Goal: Navigation & Orientation: Find specific page/section

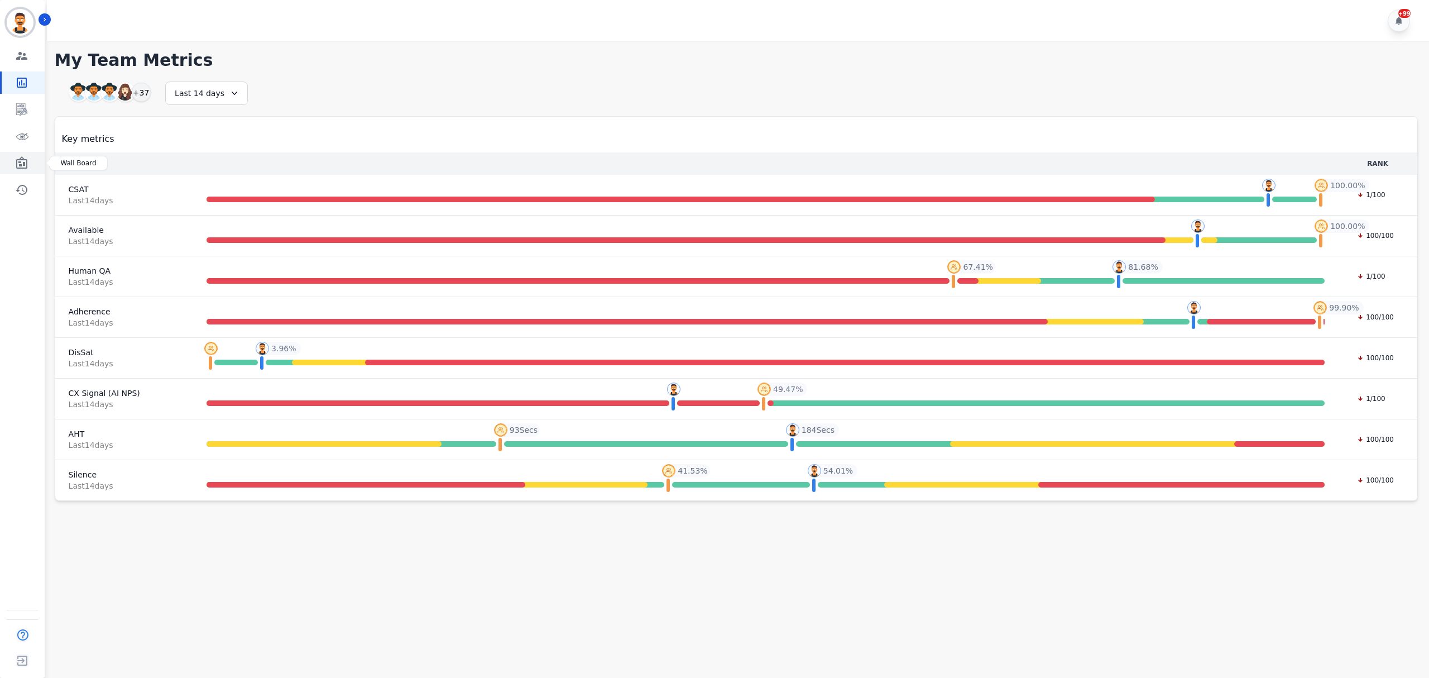
click at [21, 164] on icon "Sidebar" at bounding box center [21, 162] width 11 height 12
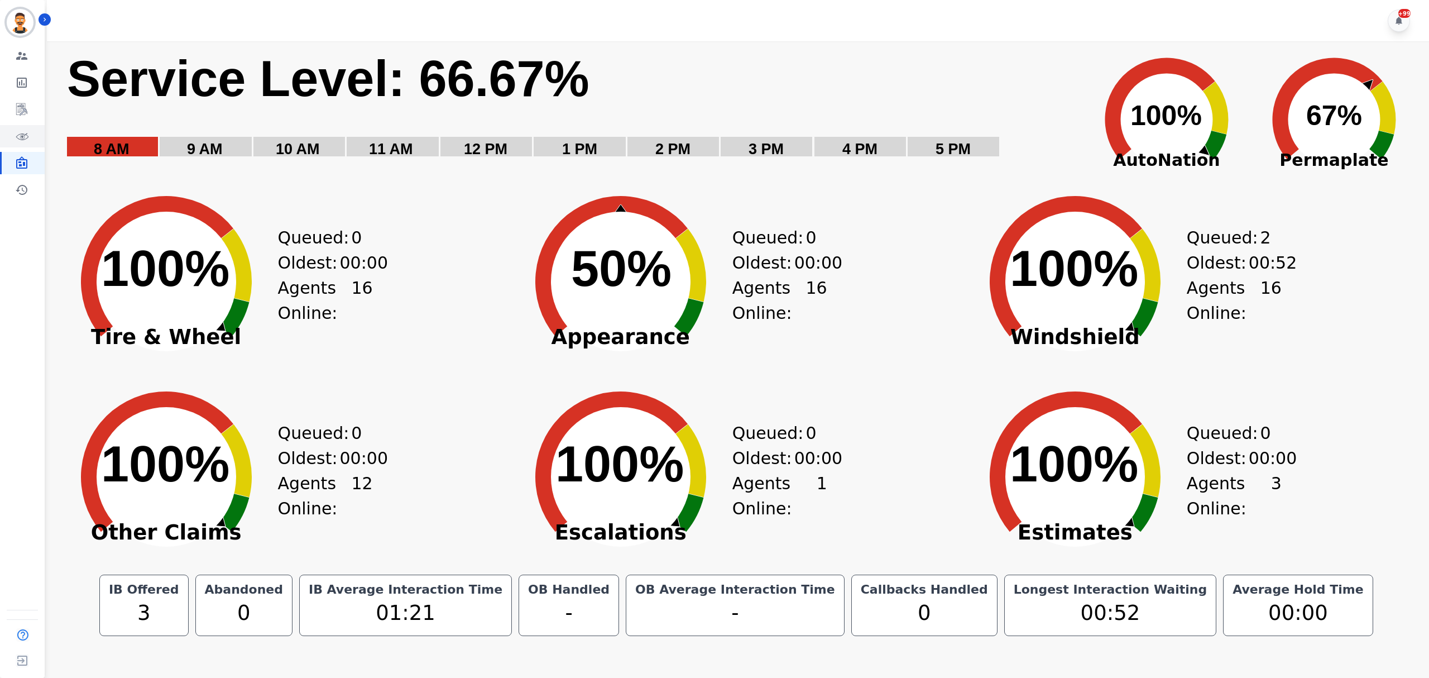
click at [29, 132] on link "Sidebar" at bounding box center [23, 136] width 43 height 22
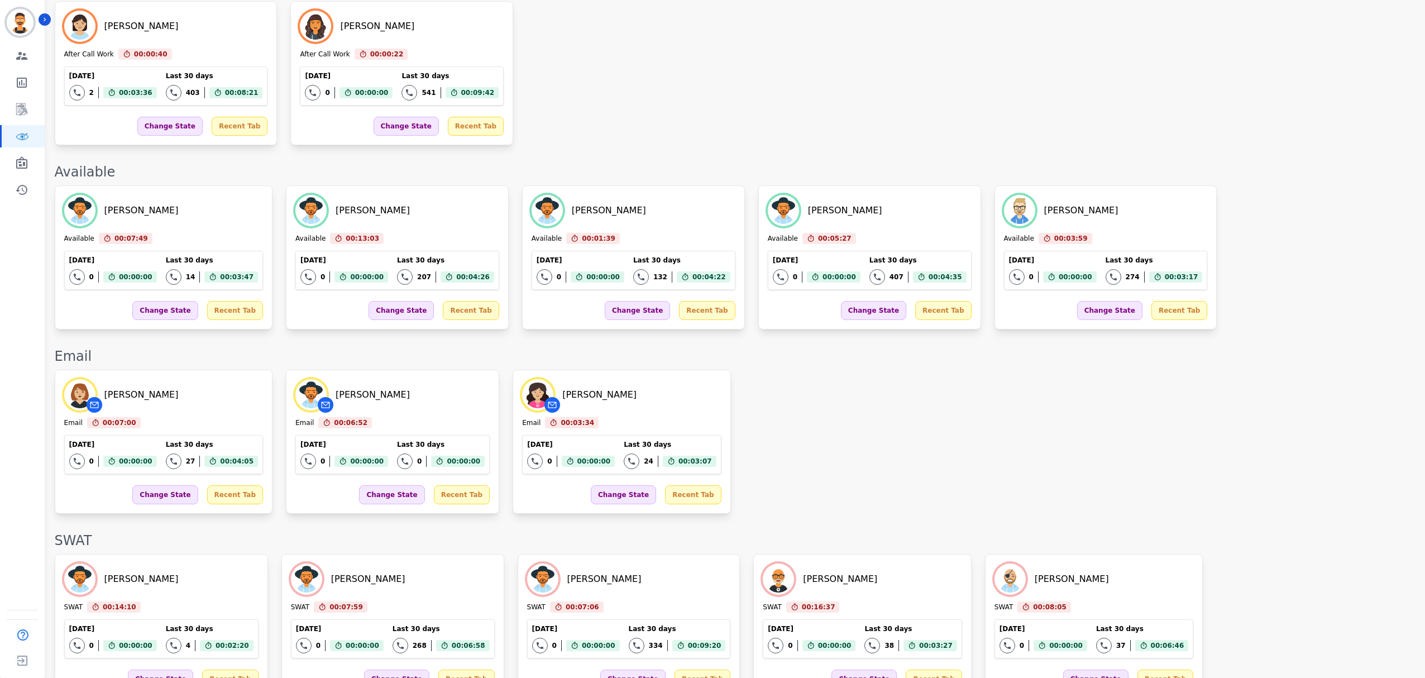
scroll to position [595, 0]
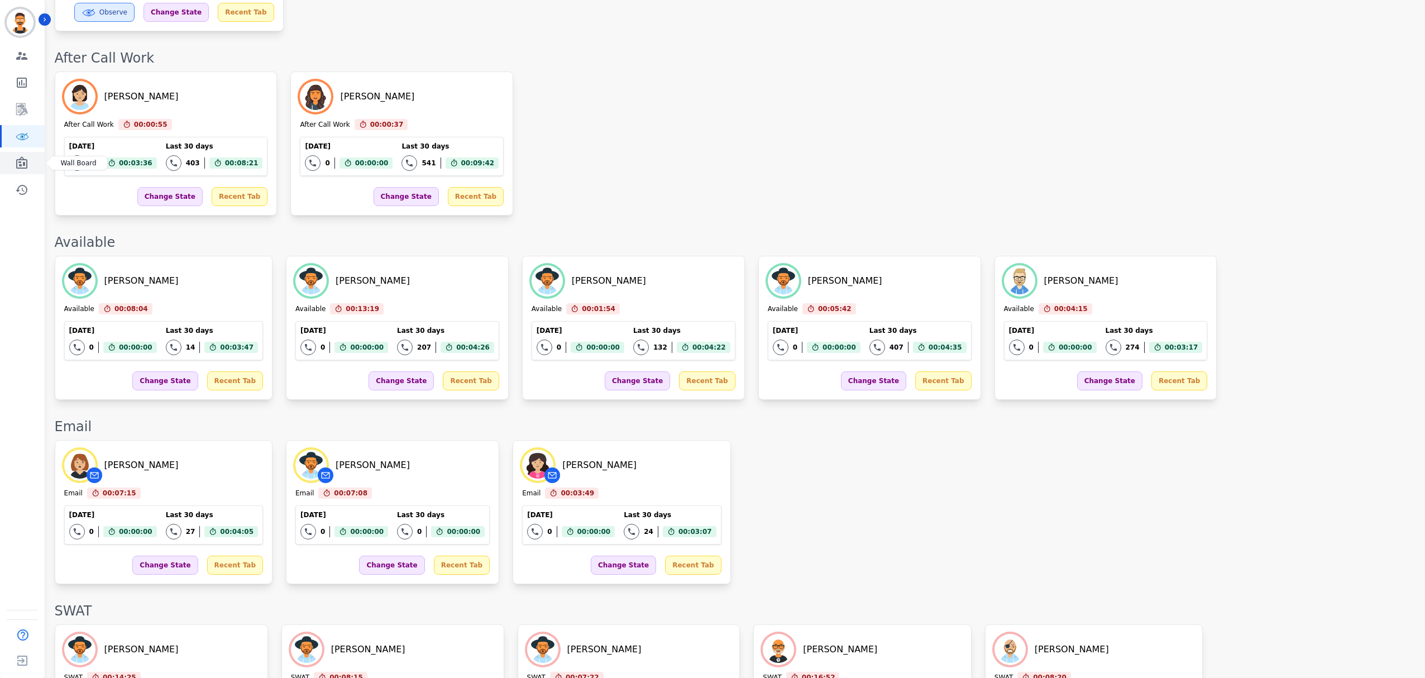
click at [19, 163] on icon "Sidebar" at bounding box center [21, 162] width 11 height 12
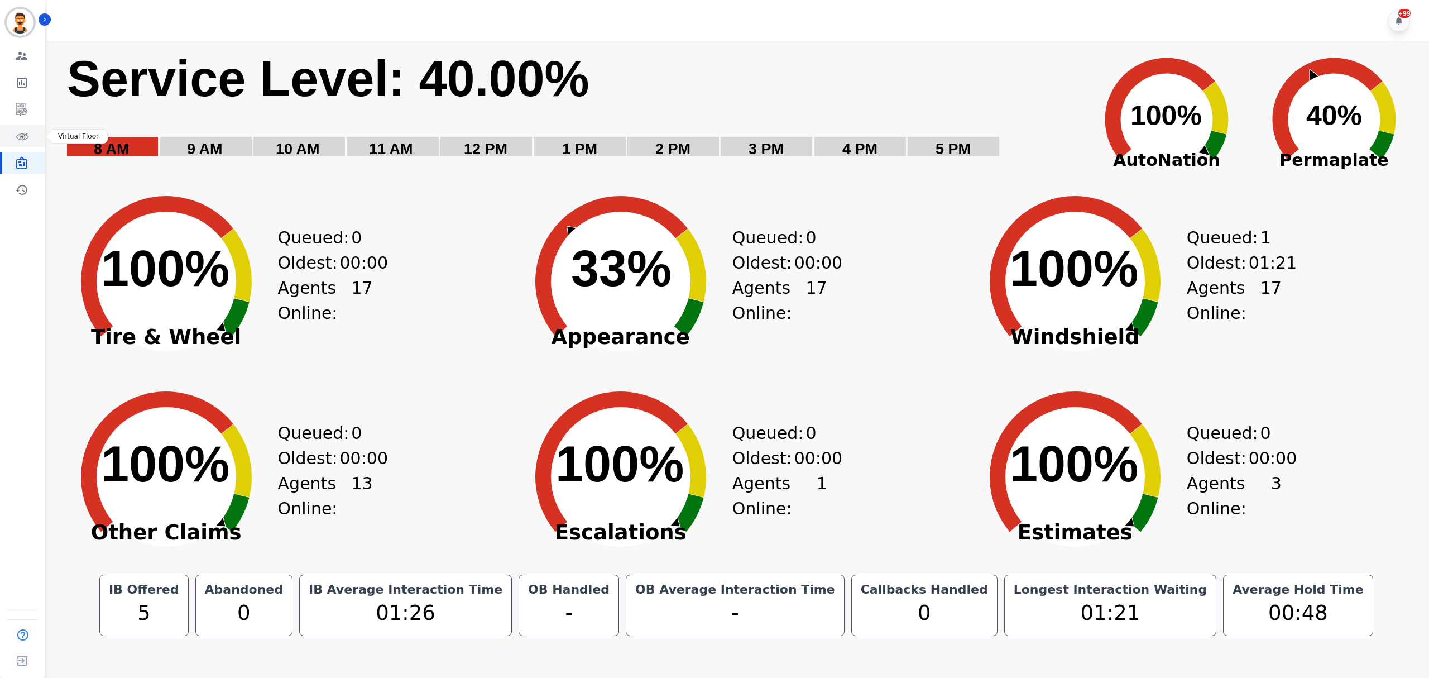
click at [22, 144] on link "Sidebar" at bounding box center [23, 136] width 43 height 22
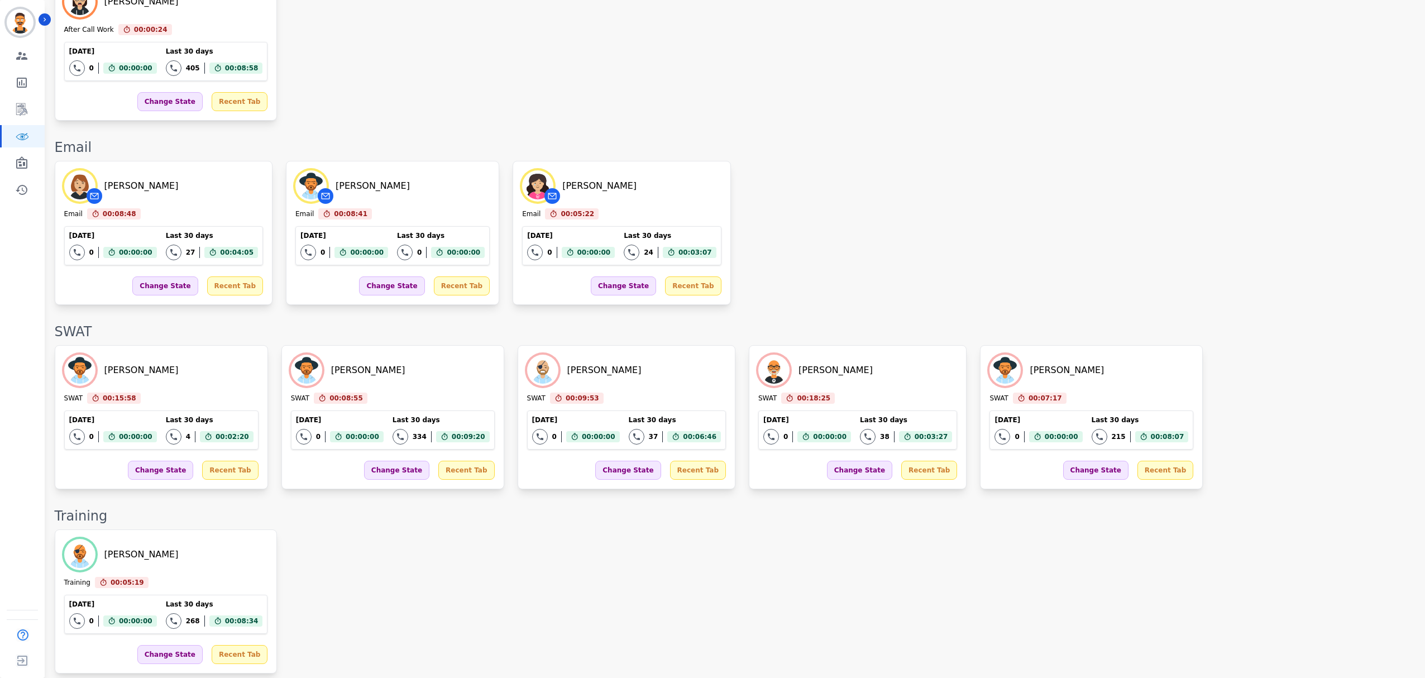
scroll to position [829, 0]
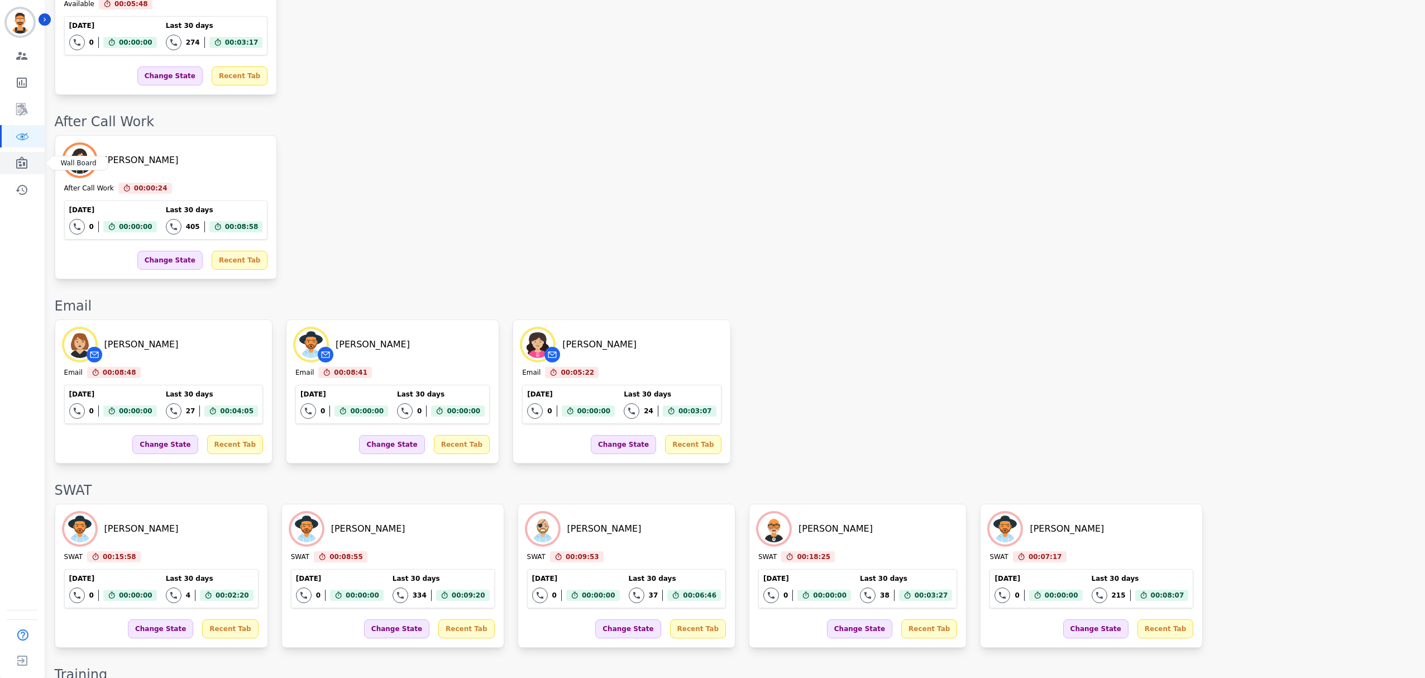
click at [30, 161] on link "Sidebar" at bounding box center [23, 163] width 43 height 22
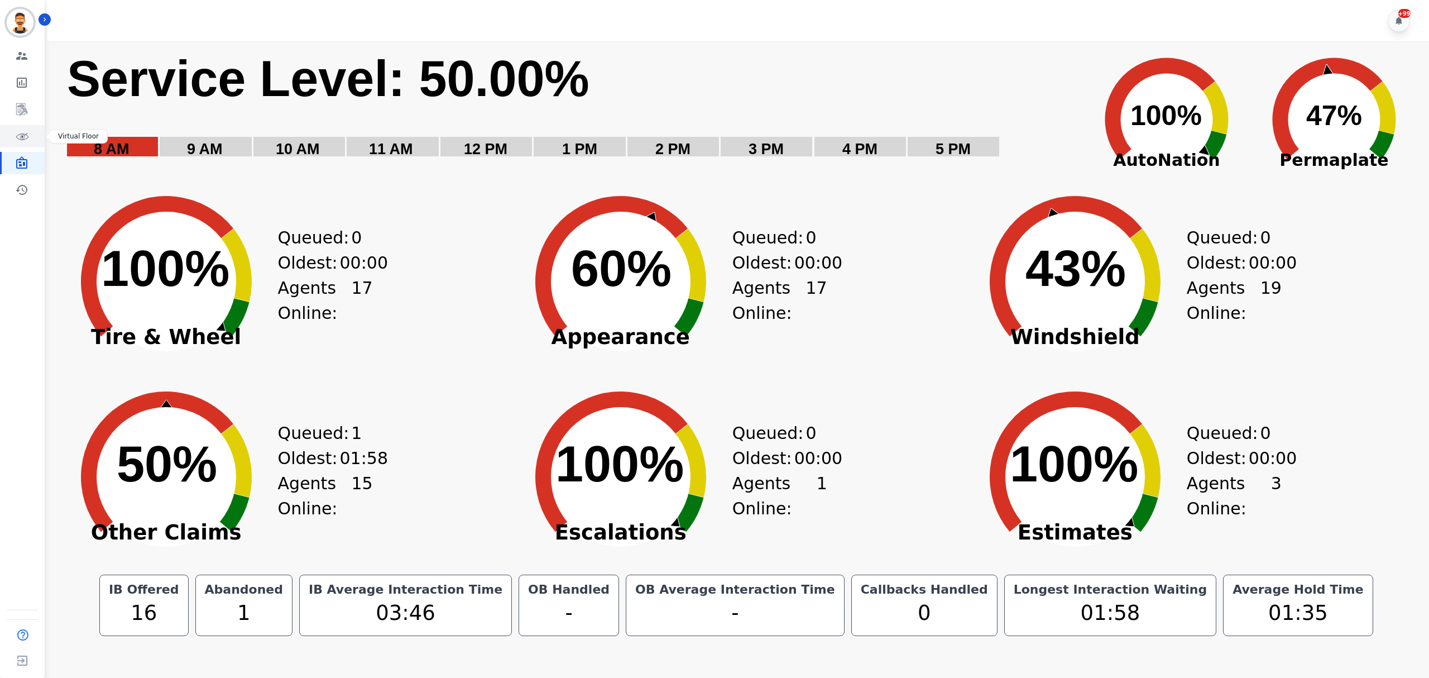
click at [30, 138] on link "Sidebar" at bounding box center [23, 136] width 43 height 22
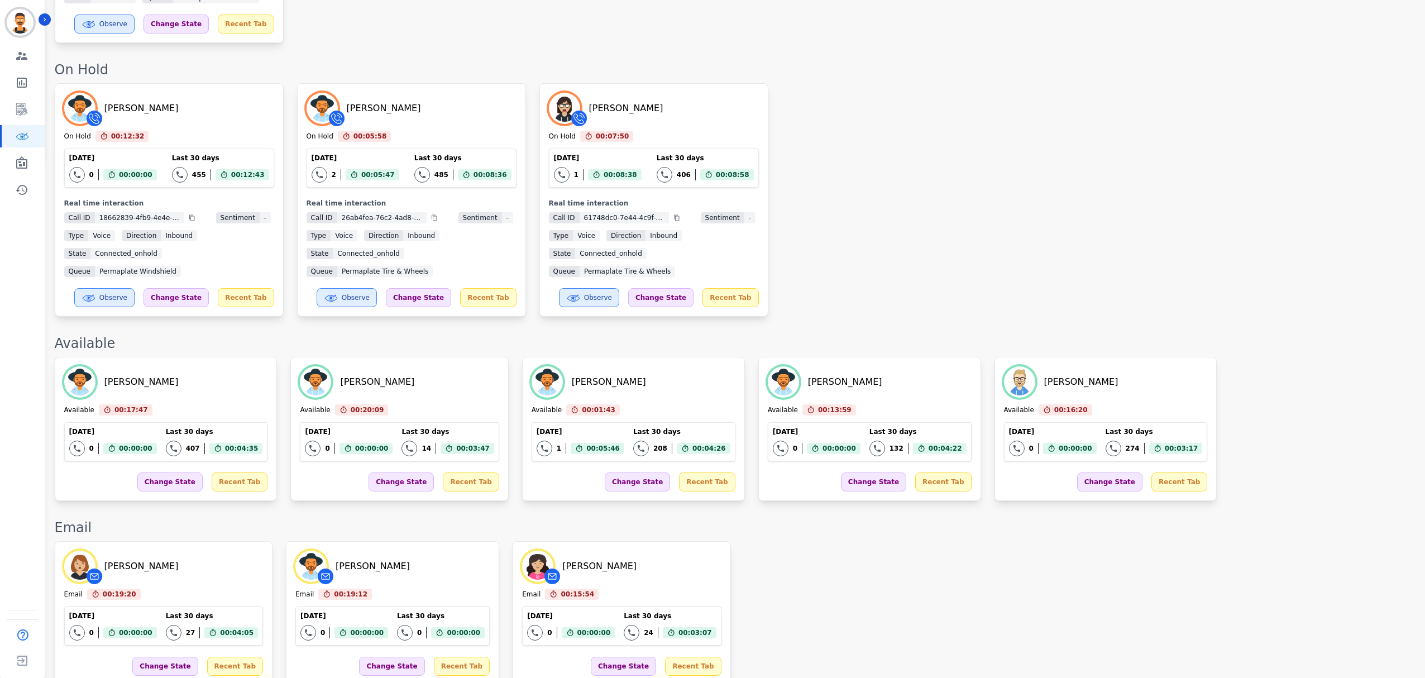
scroll to position [918, 0]
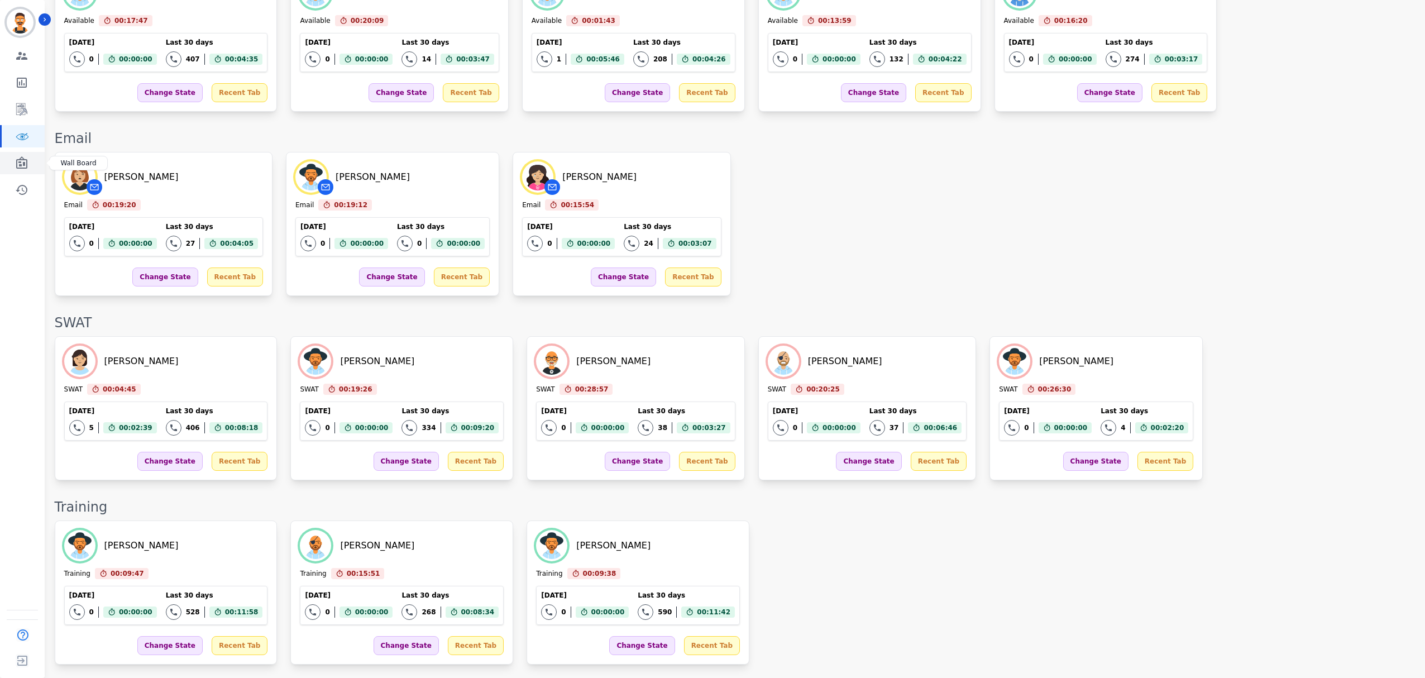
click at [34, 165] on link "Sidebar" at bounding box center [23, 163] width 43 height 22
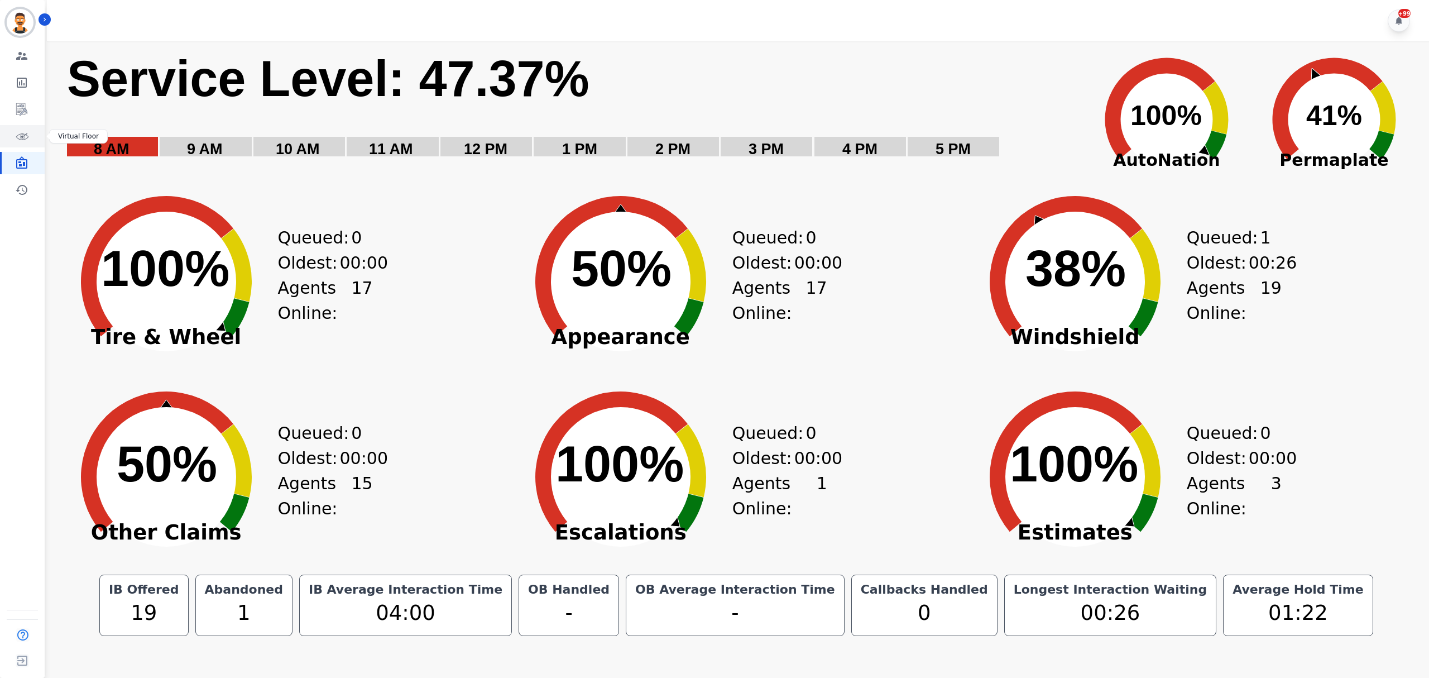
click at [18, 143] on link "Sidebar" at bounding box center [23, 136] width 43 height 22
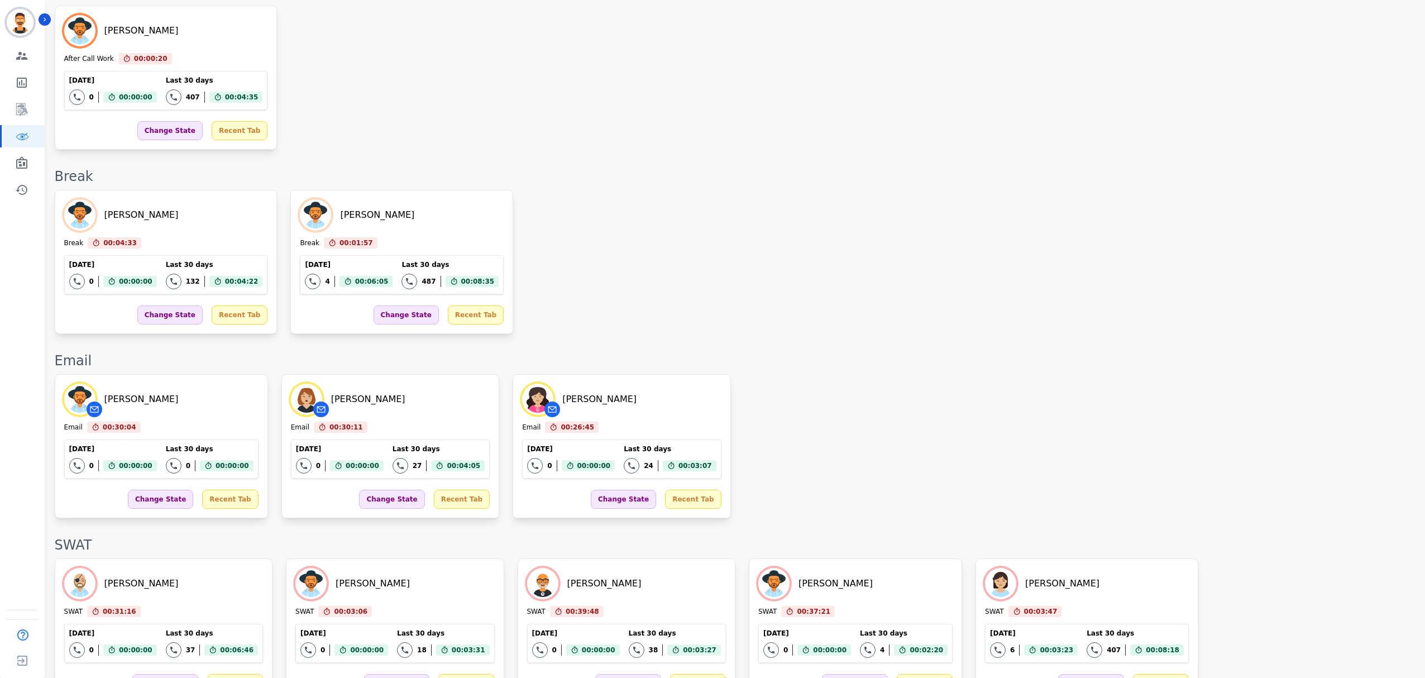
scroll to position [1173, 0]
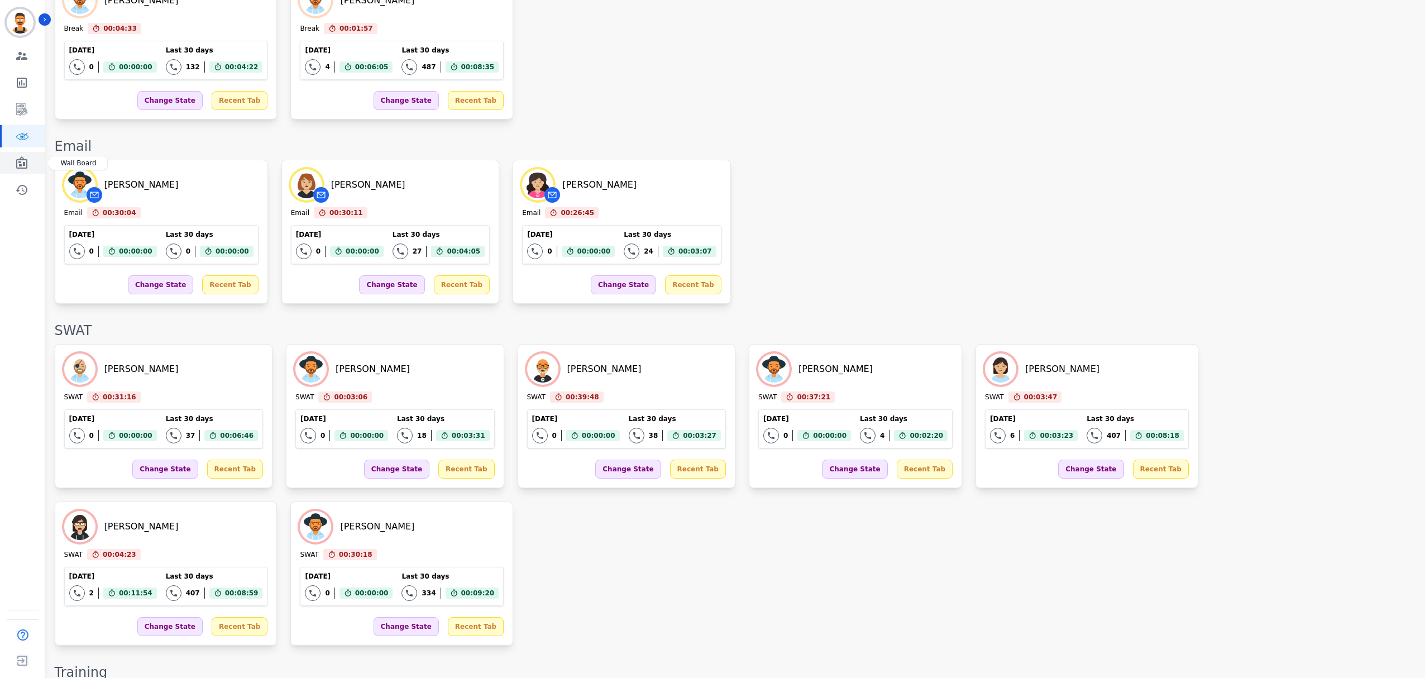
click at [18, 166] on icon "Sidebar" at bounding box center [21, 162] width 13 height 13
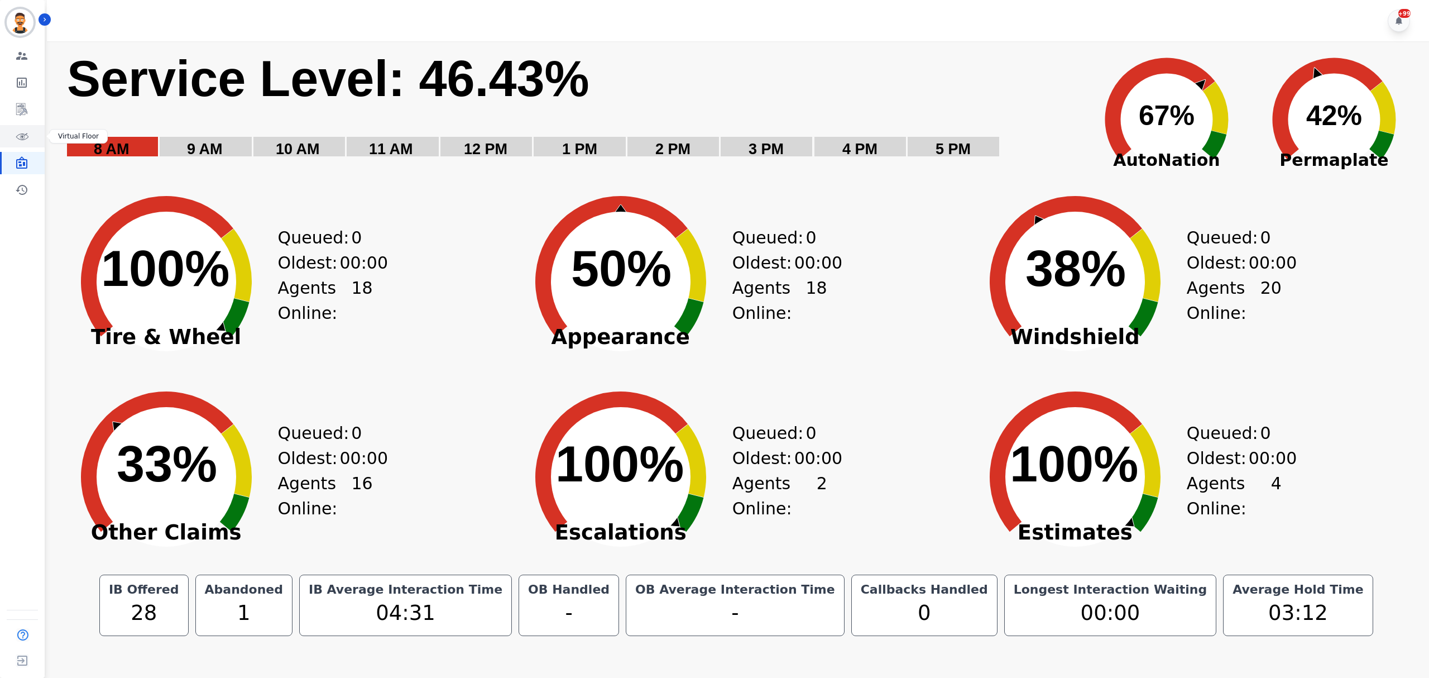
click at [19, 141] on icon "Sidebar" at bounding box center [21, 136] width 13 height 13
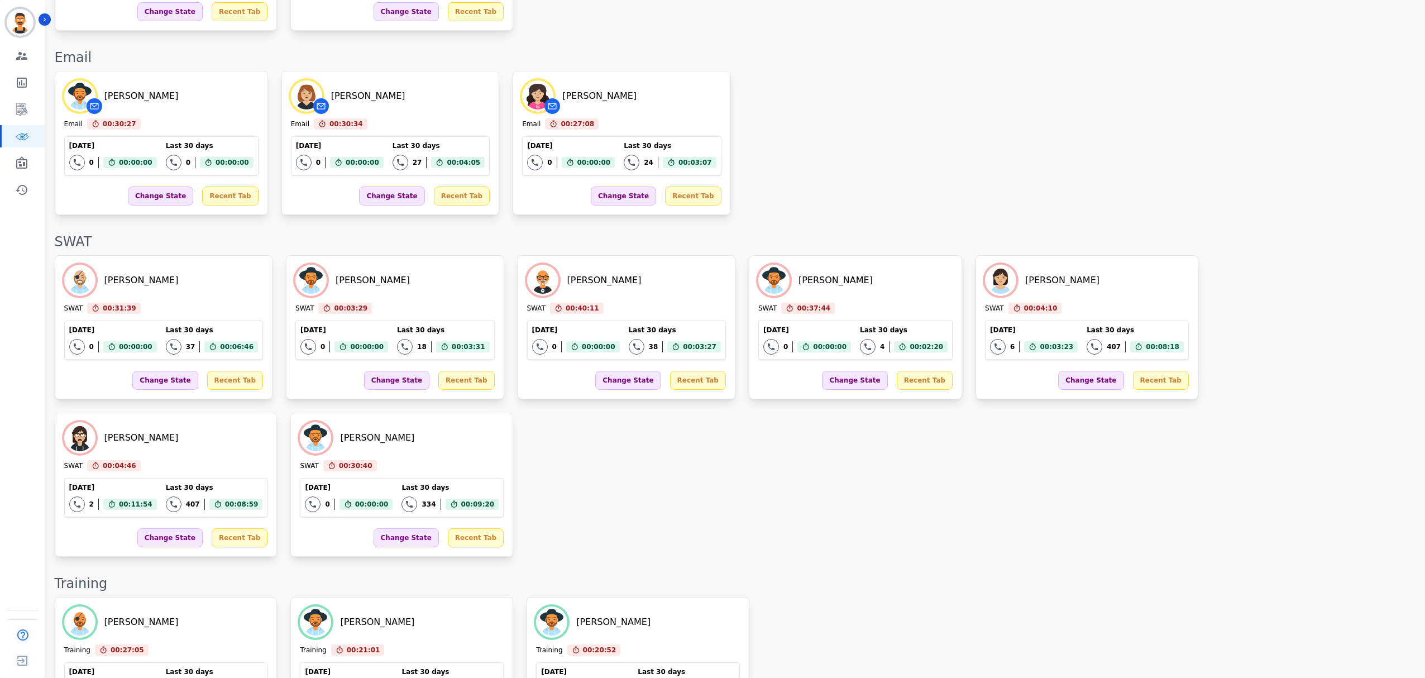
scroll to position [1173, 0]
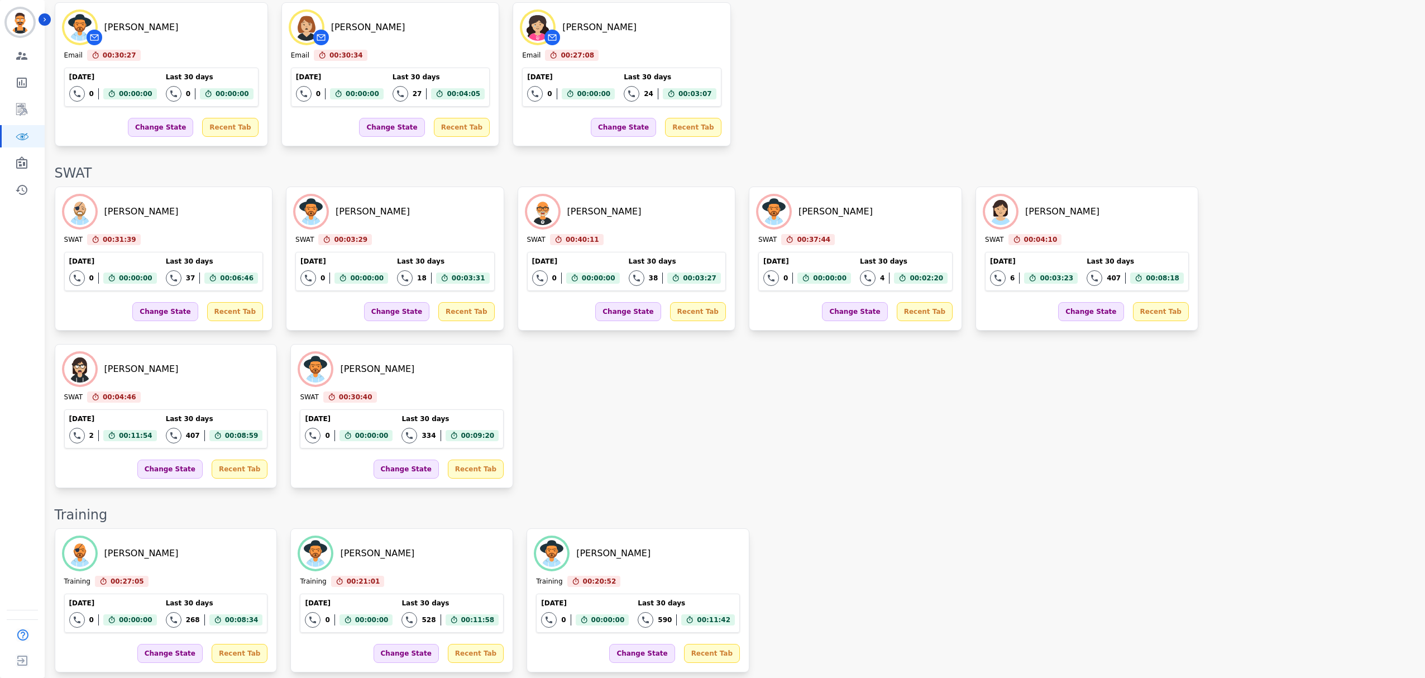
click at [919, 409] on div "Clint Hudson SWAT 00:31:39 Current State: SWAT Today 0 Total interactions count…" at bounding box center [734, 337] width 1359 height 302
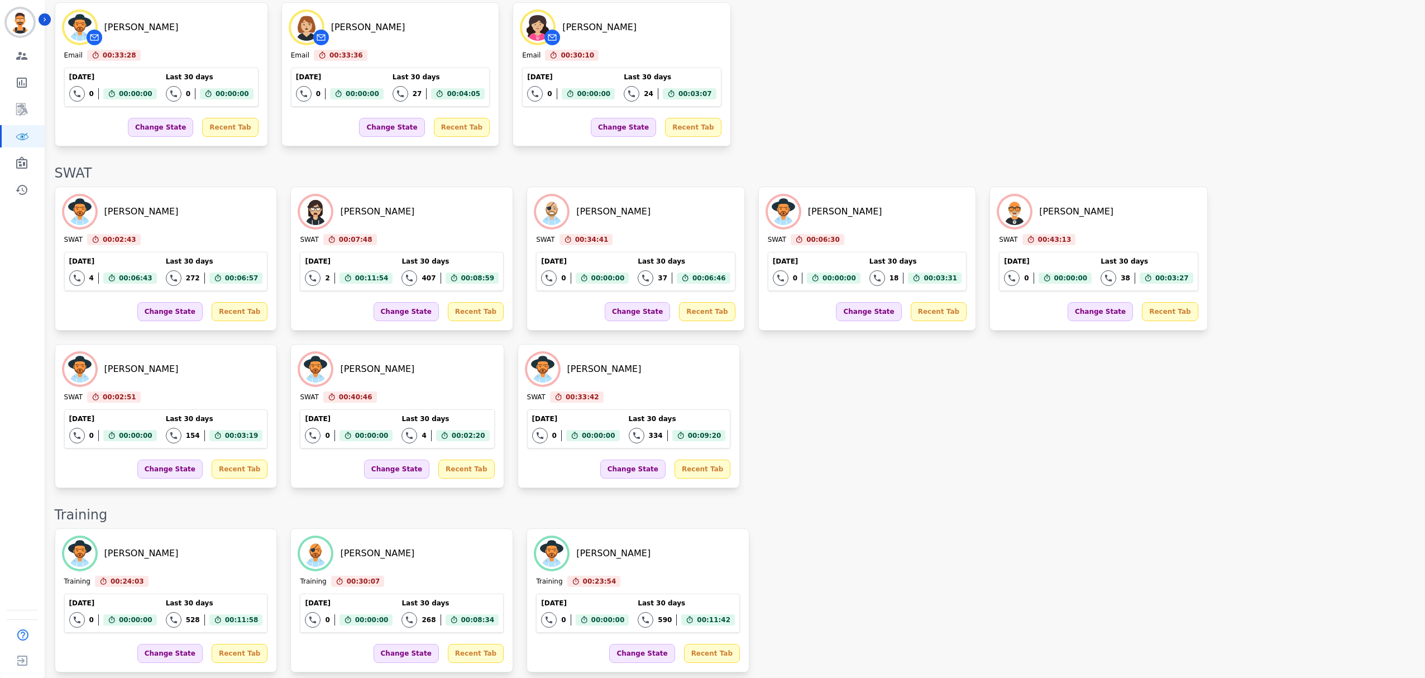
scroll to position [1403, 0]
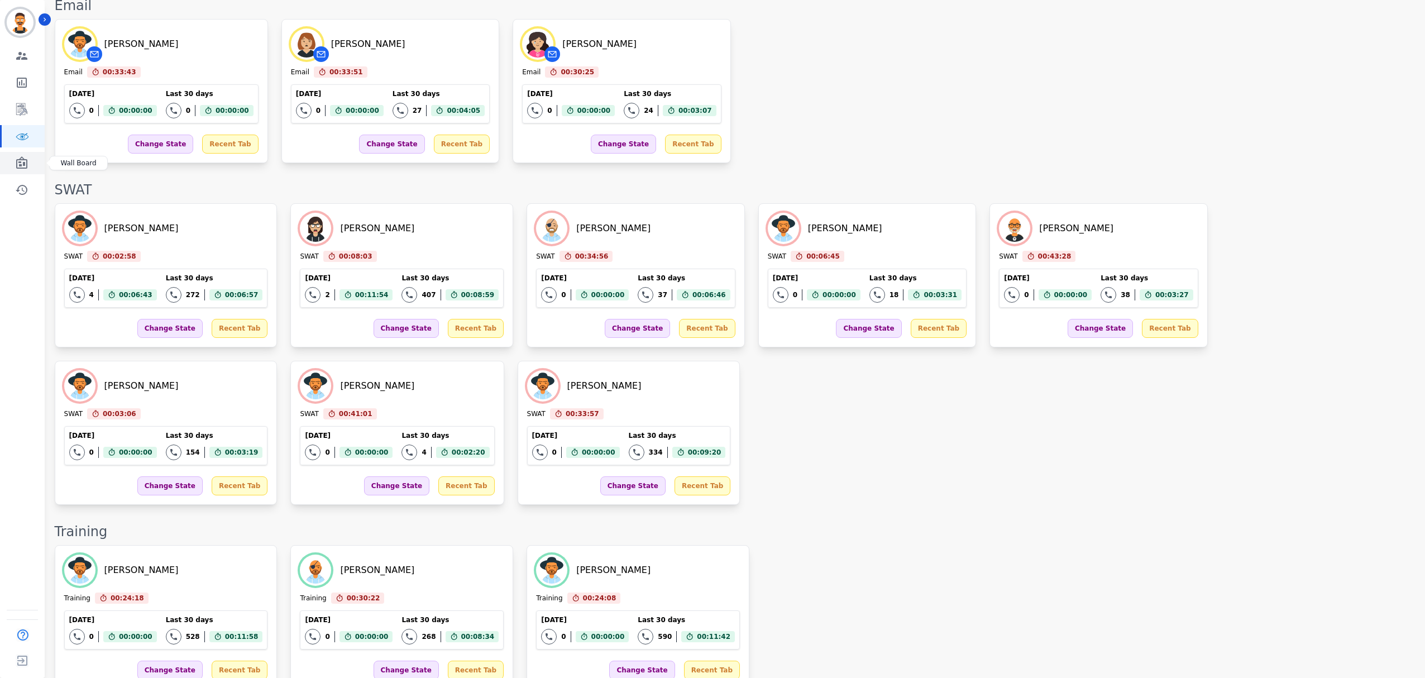
click at [16, 164] on icon "Sidebar" at bounding box center [21, 162] width 11 height 12
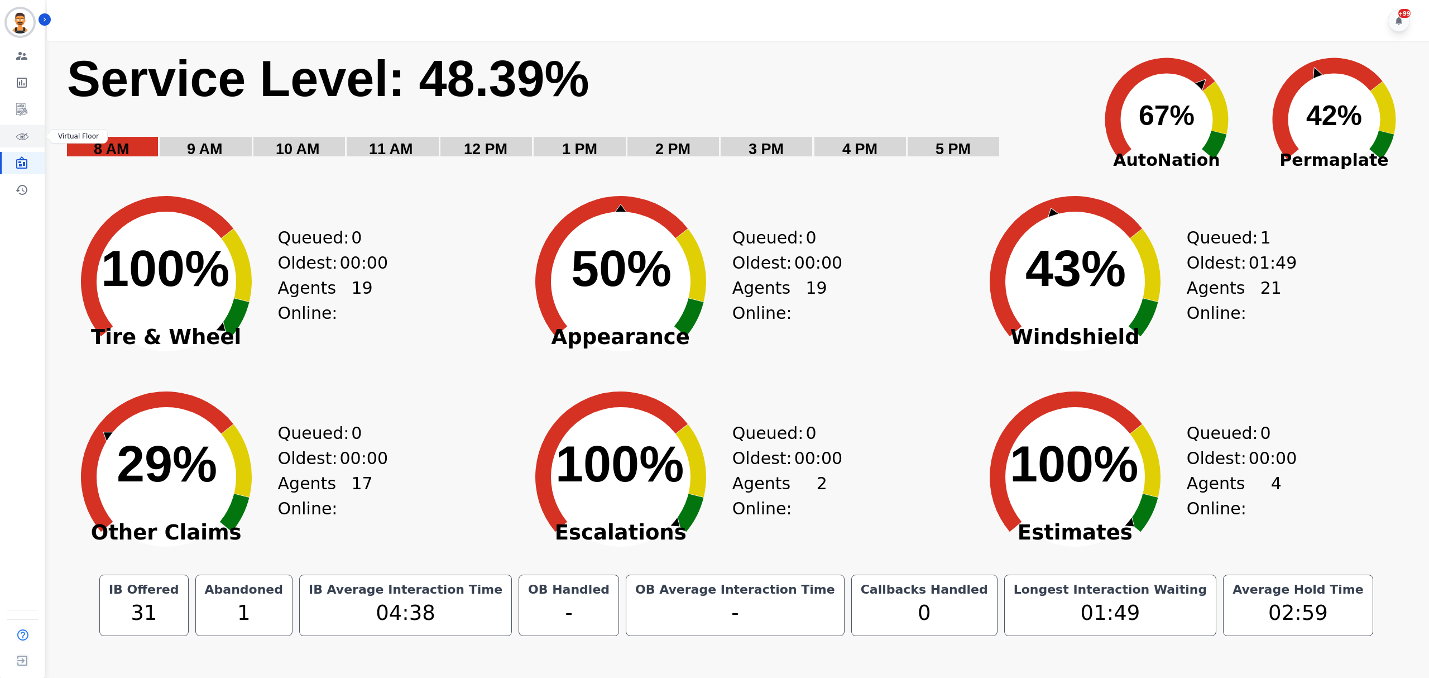
click at [14, 137] on link "Sidebar" at bounding box center [23, 136] width 43 height 22
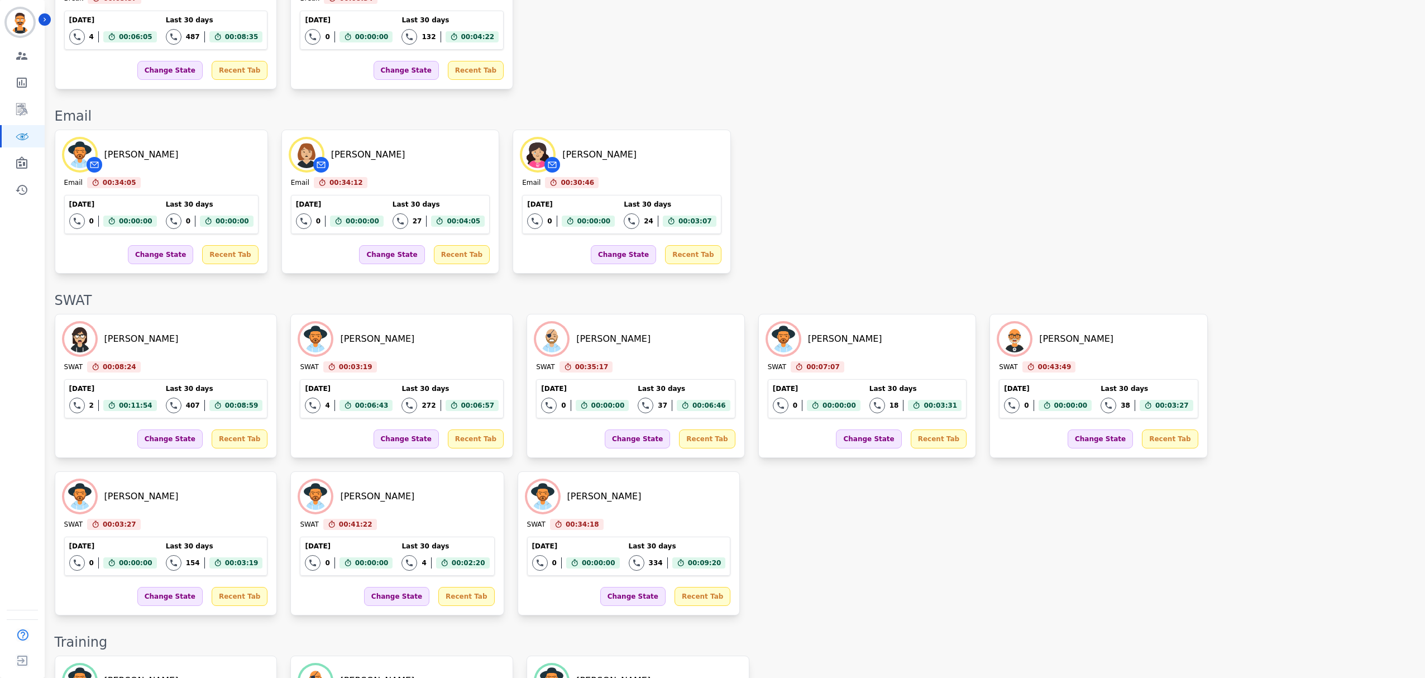
scroll to position [1340, 0]
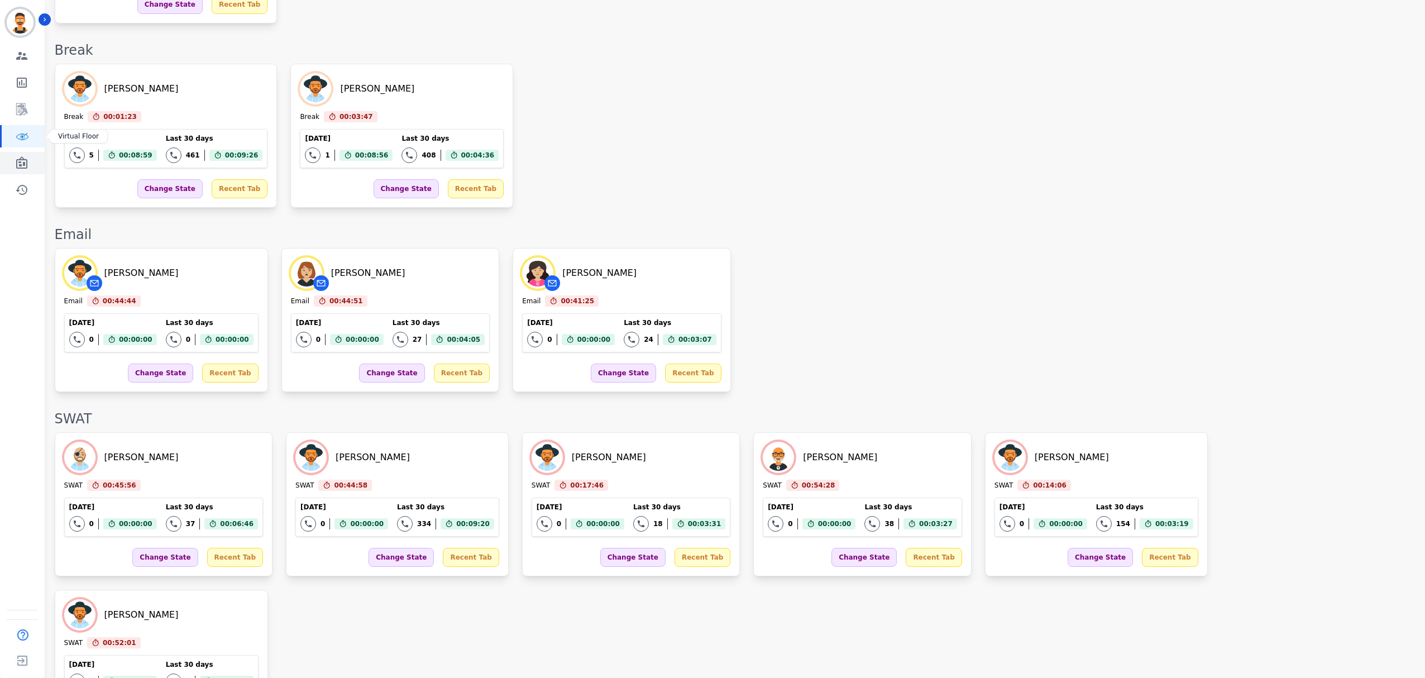
click at [21, 157] on icon "Sidebar" at bounding box center [21, 162] width 11 height 12
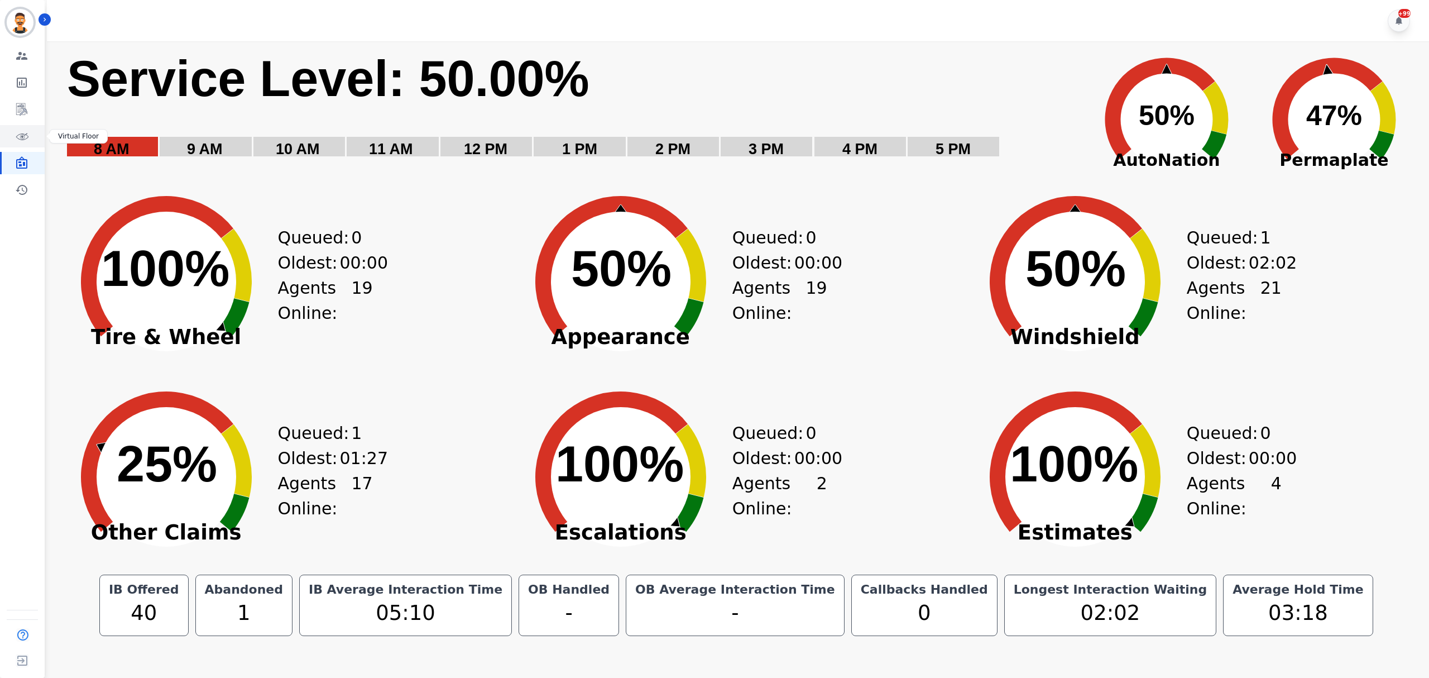
click at [22, 128] on link "Sidebar" at bounding box center [23, 136] width 43 height 22
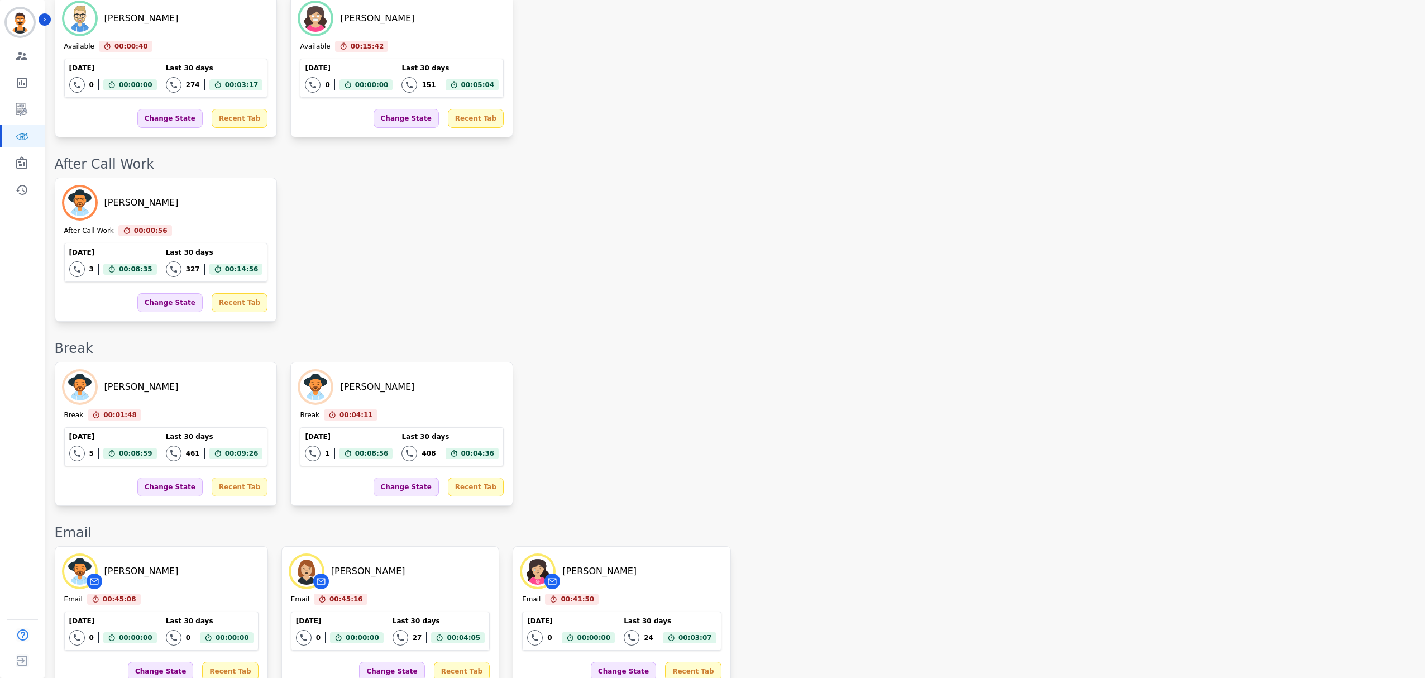
scroll to position [1429, 0]
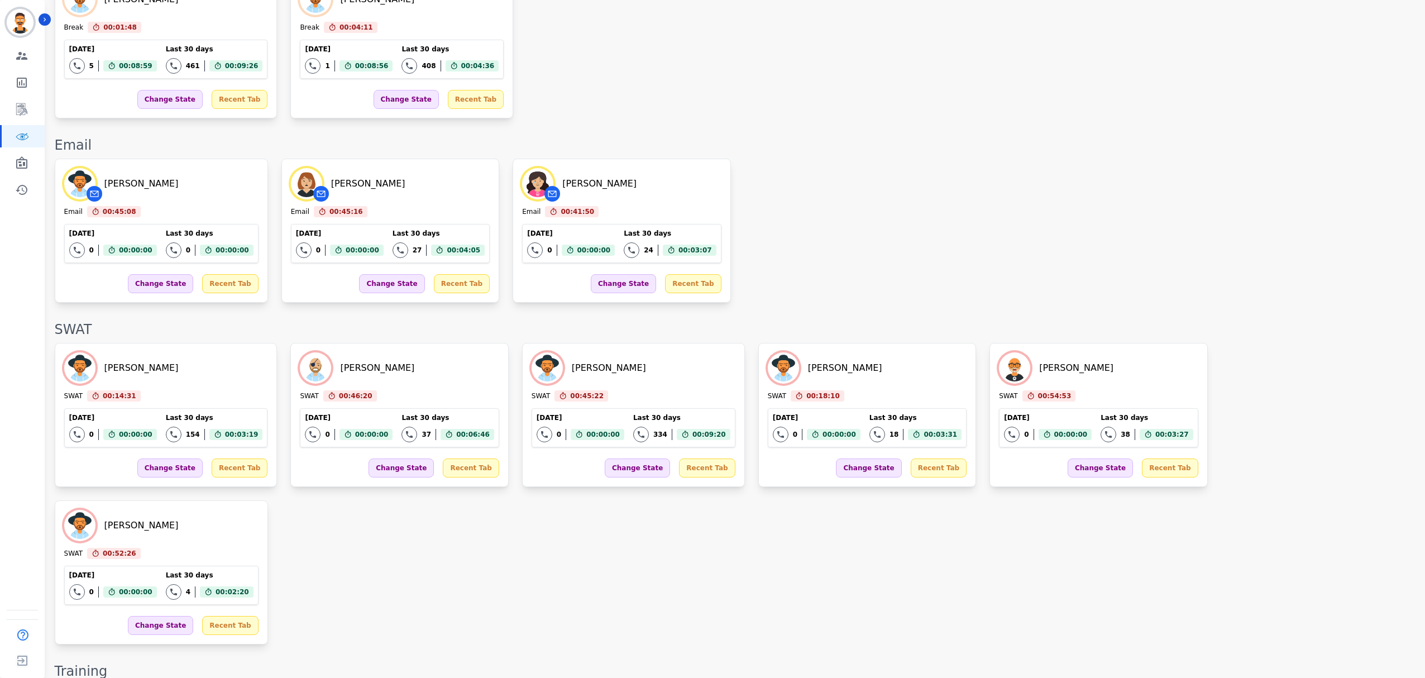
click at [794, 221] on div "Beatriz Avila Email 00:45:08 Current State: Email Today 0 Total interactions co…" at bounding box center [734, 231] width 1359 height 144
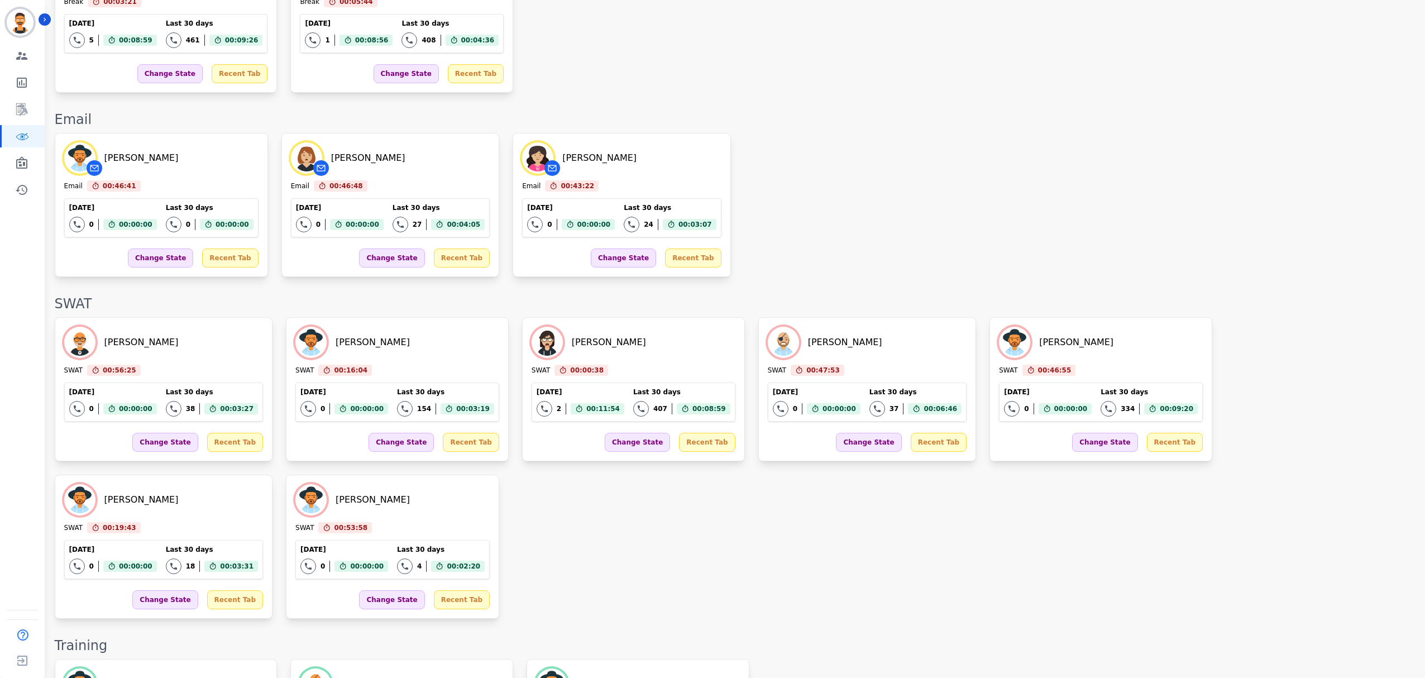
scroll to position [1199, 0]
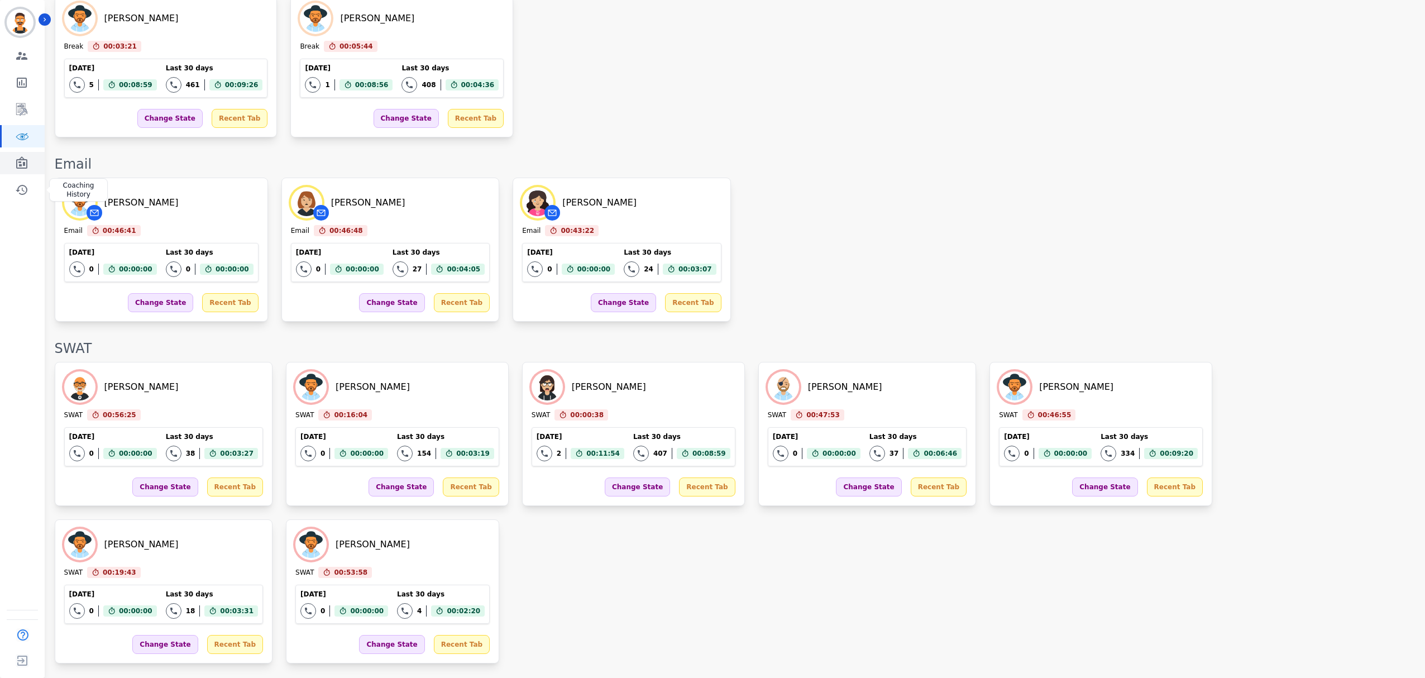
click at [34, 160] on link "Sidebar" at bounding box center [23, 163] width 43 height 22
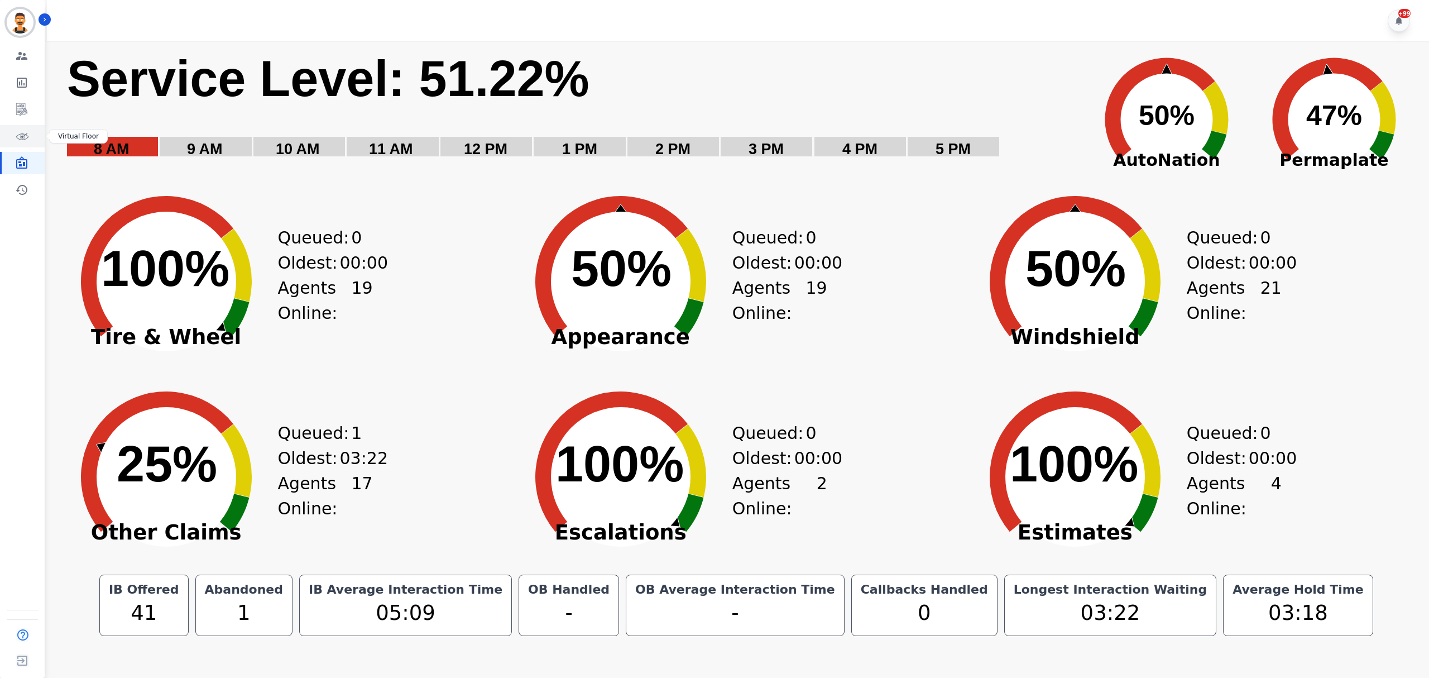
click at [28, 135] on link "Sidebar" at bounding box center [23, 136] width 43 height 22
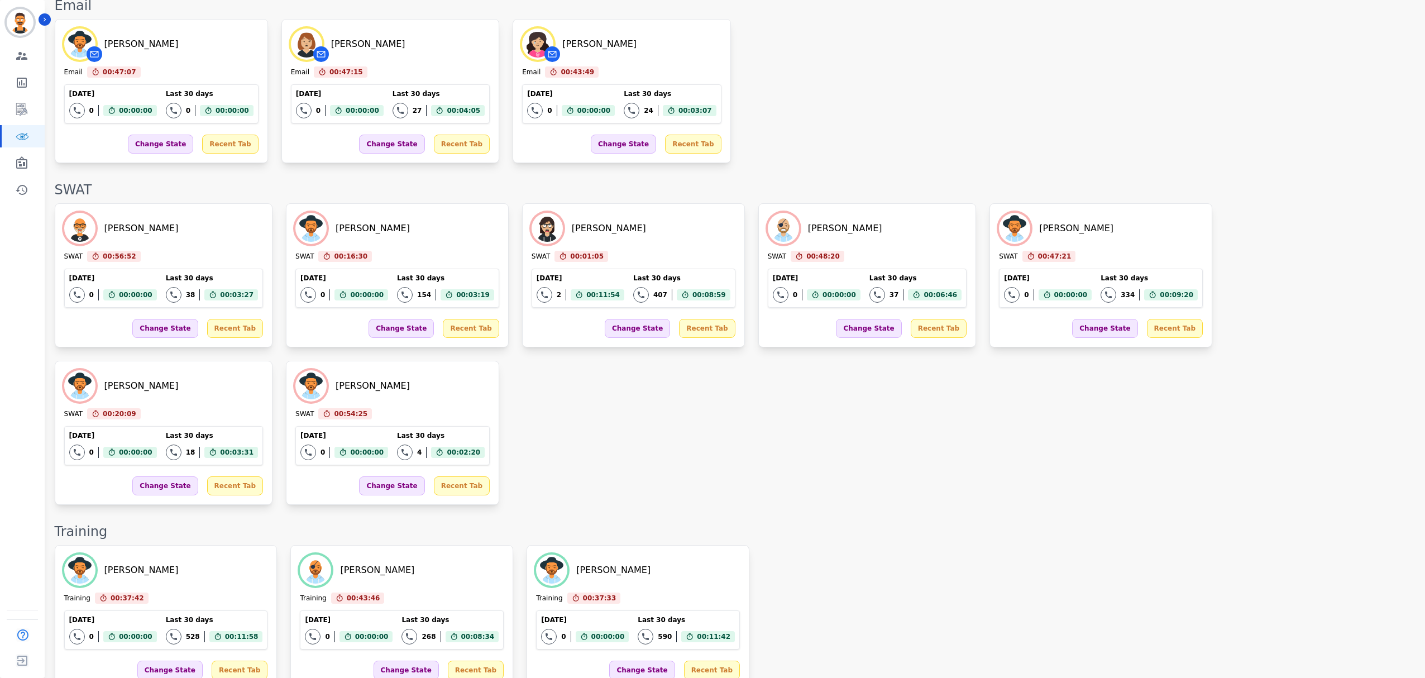
scroll to position [1173, 0]
